Goal: Transaction & Acquisition: Purchase product/service

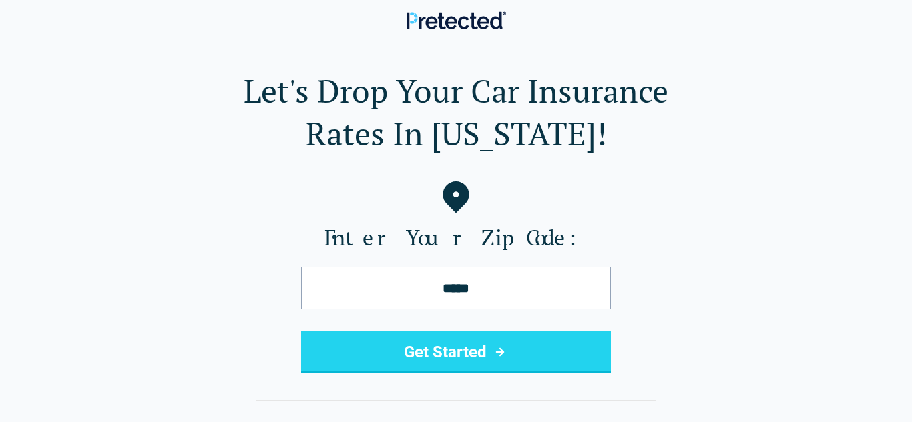
type input "*****"
click at [301, 331] on button "Get Started" at bounding box center [456, 352] width 310 height 43
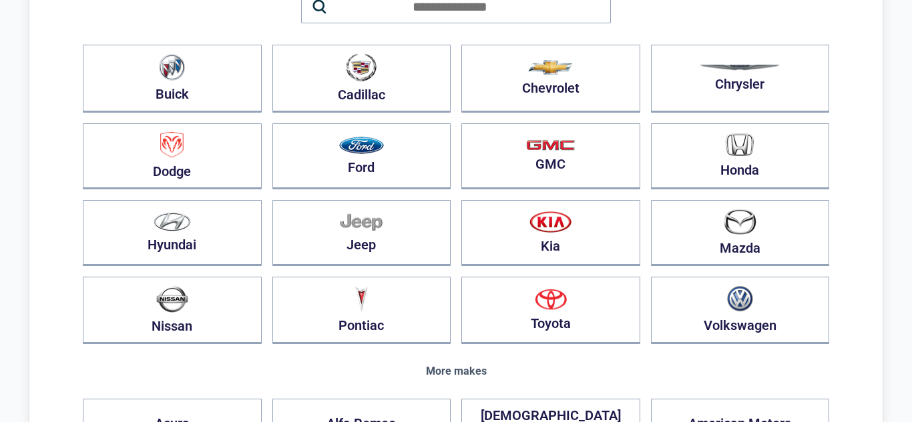
scroll to position [157, 0]
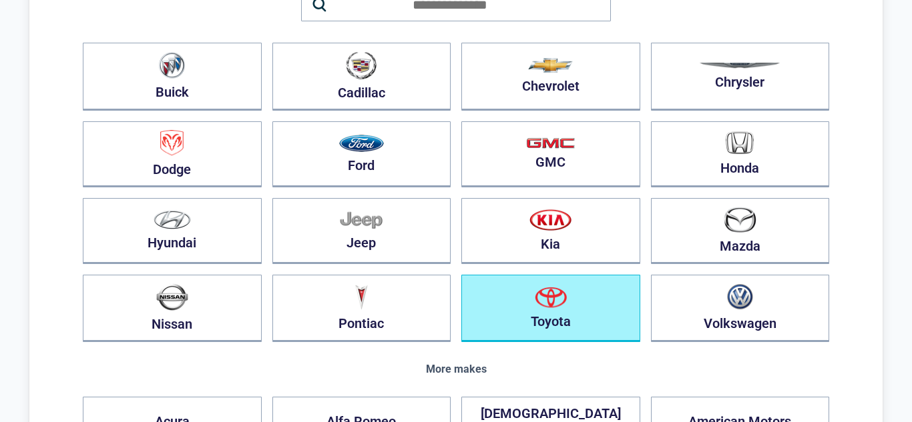
click at [553, 305] on img "button" at bounding box center [551, 297] width 32 height 21
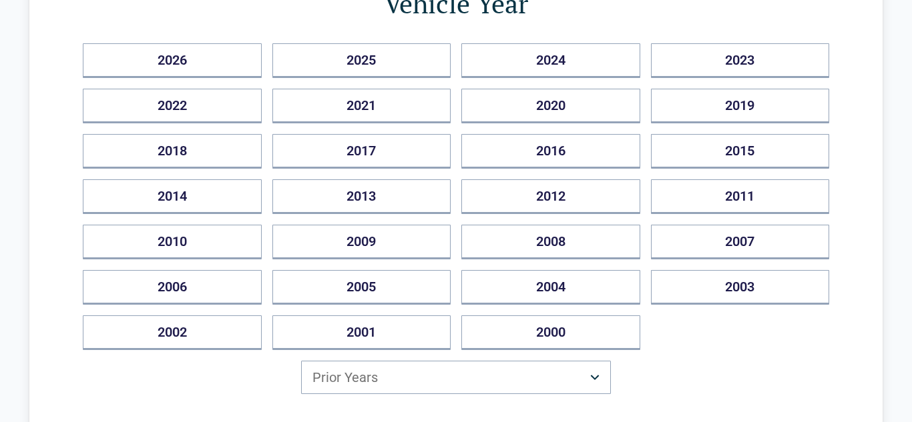
scroll to position [184, 0]
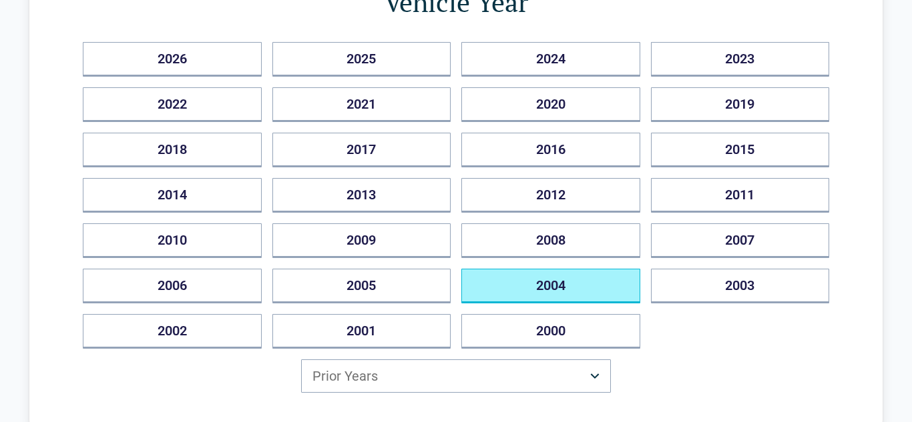
click at [505, 281] on button "2004" at bounding box center [550, 286] width 179 height 35
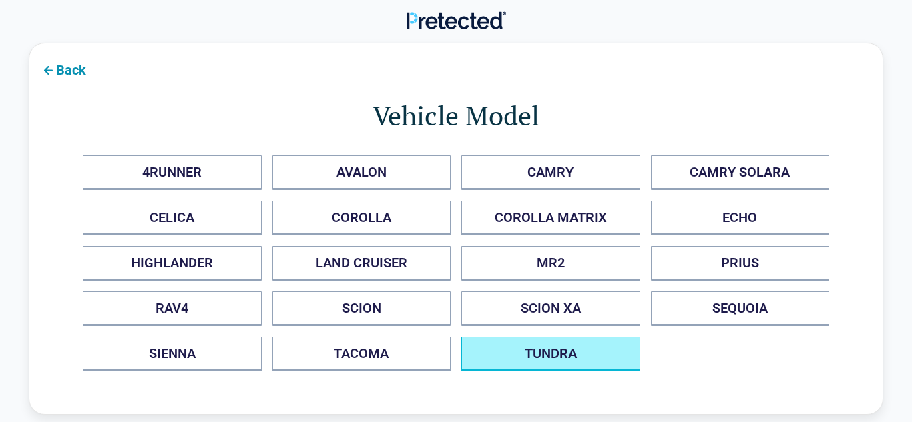
click at [481, 358] on button "TUNDRA" at bounding box center [550, 354] width 179 height 35
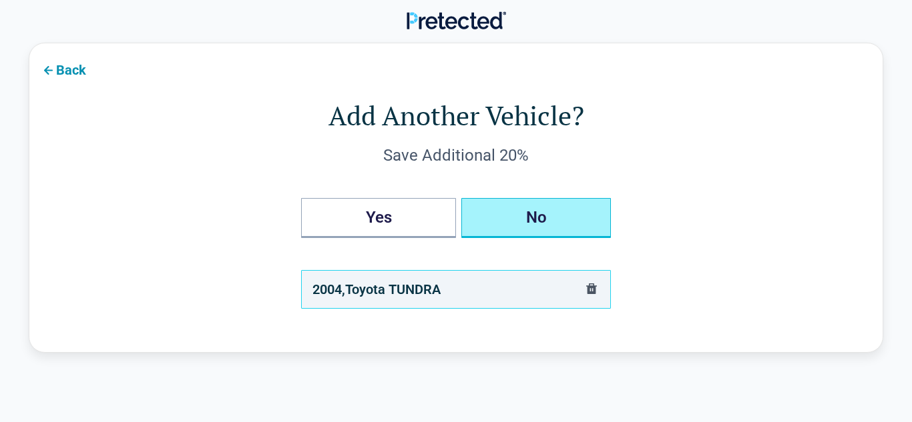
click at [573, 230] on button "No" at bounding box center [536, 218] width 150 height 40
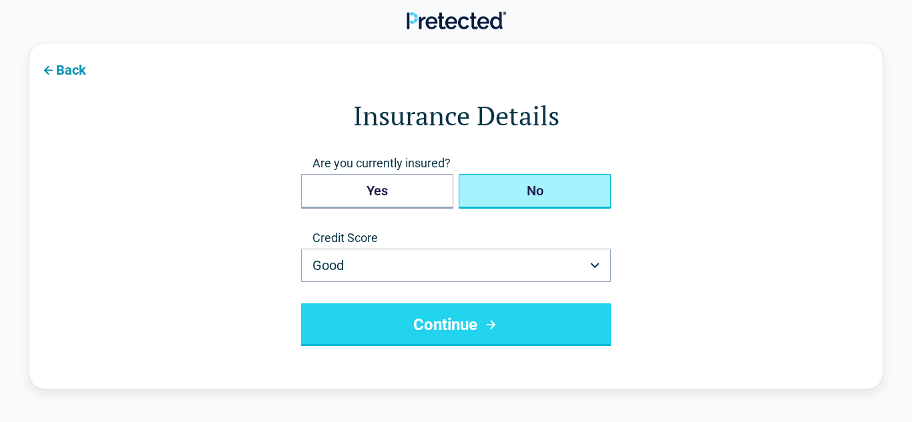
click at [541, 198] on button "No" at bounding box center [535, 191] width 152 height 35
